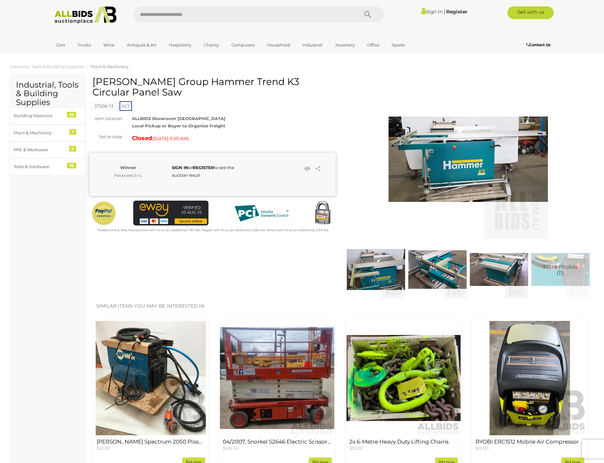
click at [461, 168] on img at bounding box center [467, 159] width 159 height 159
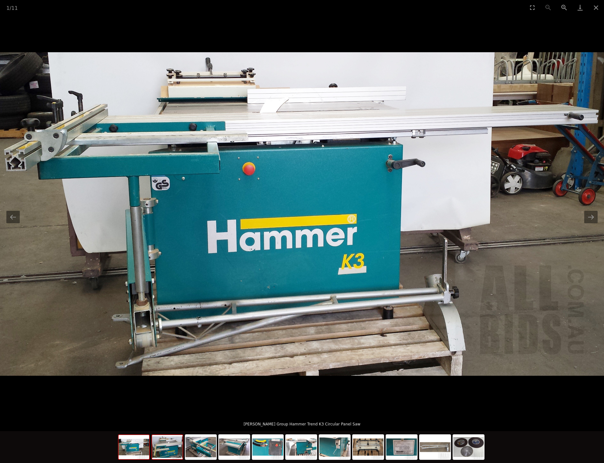
click at [169, 448] on img at bounding box center [167, 447] width 31 height 24
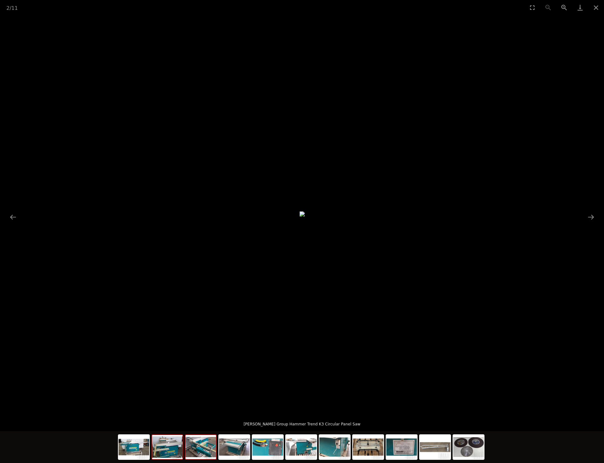
click at [204, 454] on img at bounding box center [200, 447] width 31 height 24
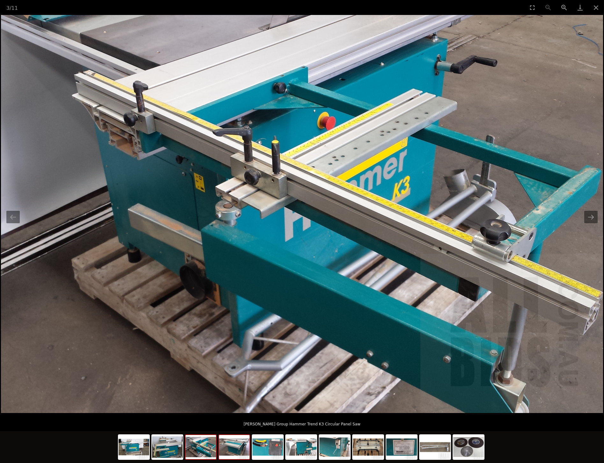
click at [236, 450] on img at bounding box center [234, 447] width 31 height 24
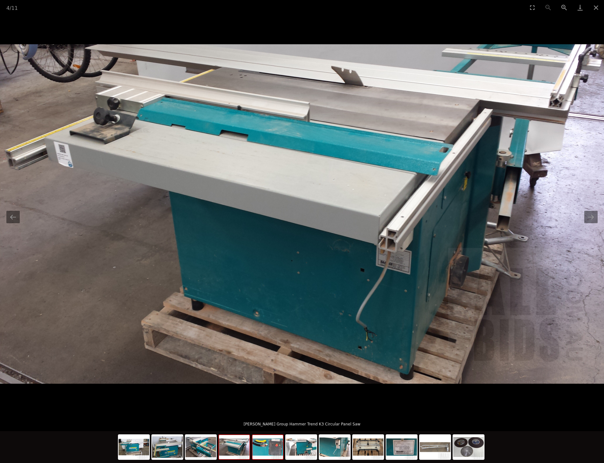
click at [270, 449] on img at bounding box center [267, 447] width 31 height 24
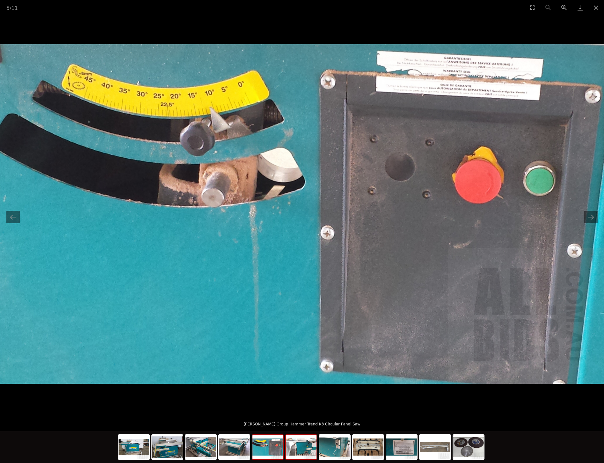
click at [305, 448] on img at bounding box center [301, 447] width 31 height 24
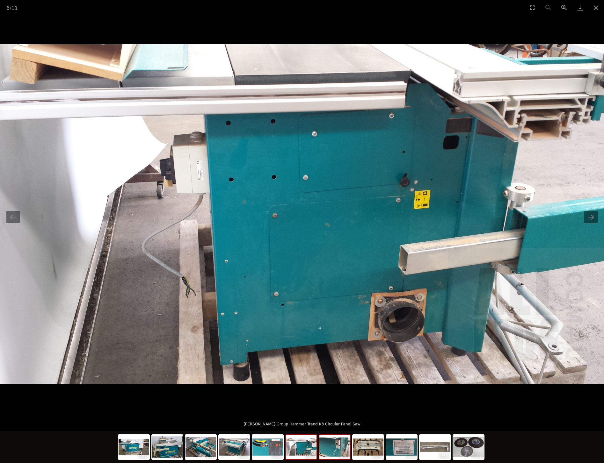
click at [336, 453] on img at bounding box center [334, 447] width 31 height 24
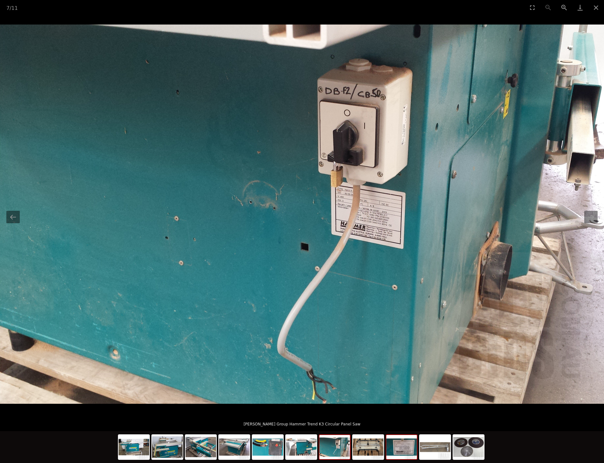
click at [387, 452] on img at bounding box center [401, 447] width 31 height 24
